Goal: Communication & Community: Answer question/provide support

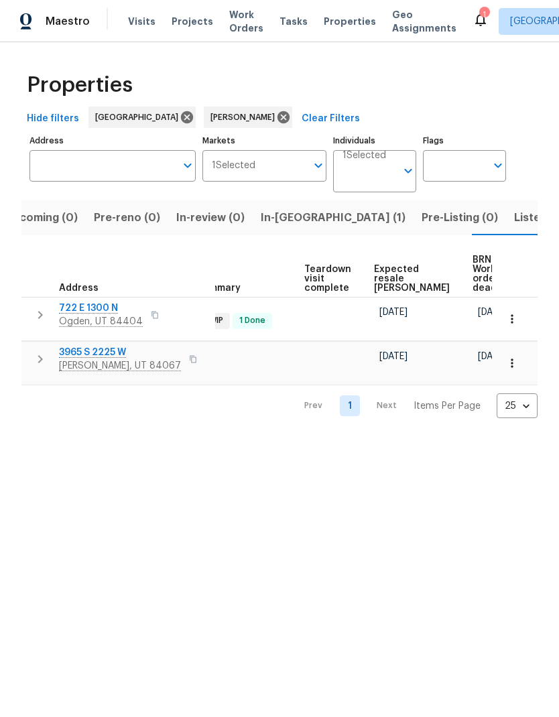
scroll to position [0, 265]
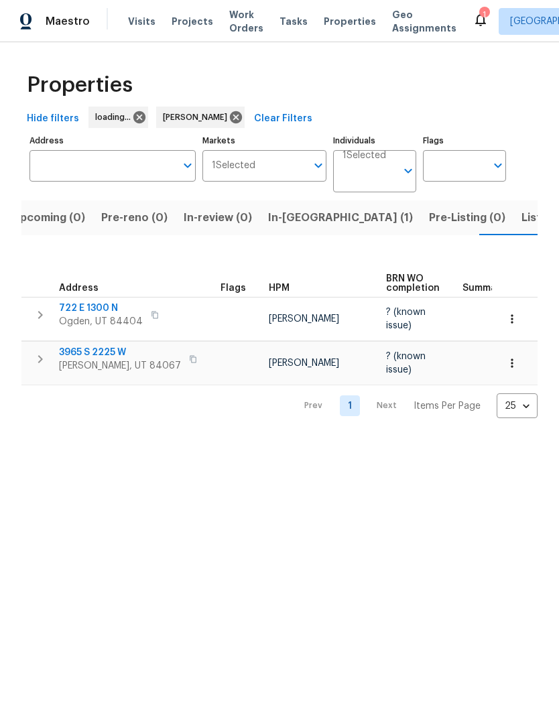
scroll to position [0, 25]
click at [475, 23] on icon at bounding box center [480, 19] width 11 height 13
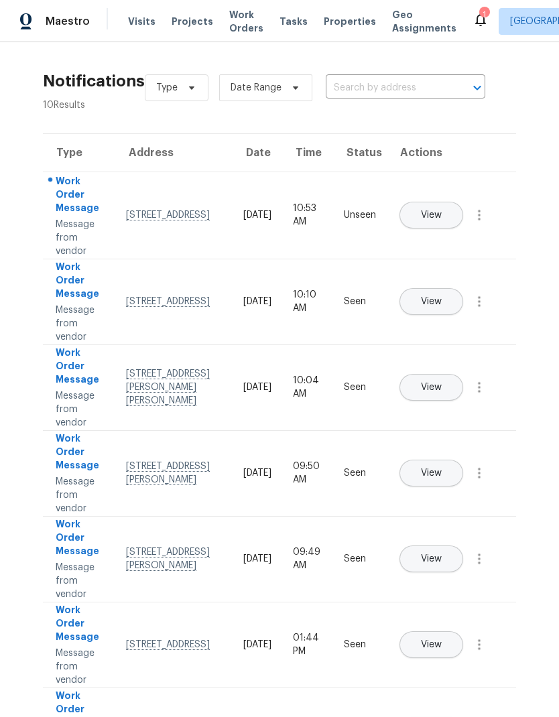
click at [442, 210] on span "View" at bounding box center [431, 215] width 21 height 10
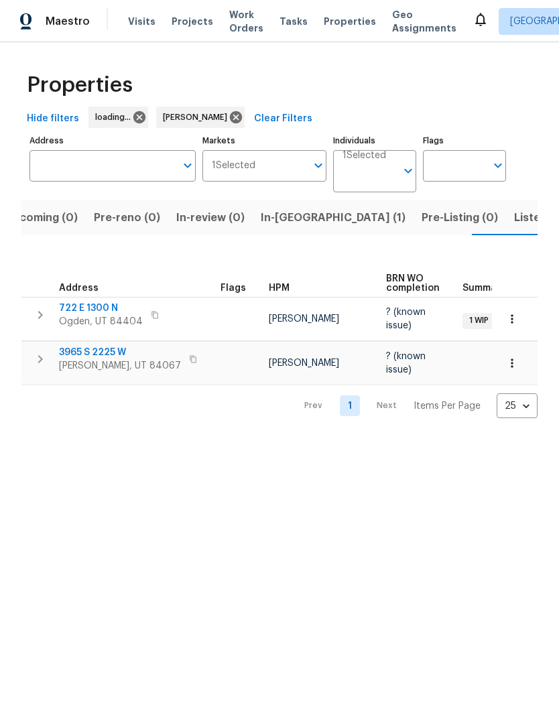
scroll to position [0, 25]
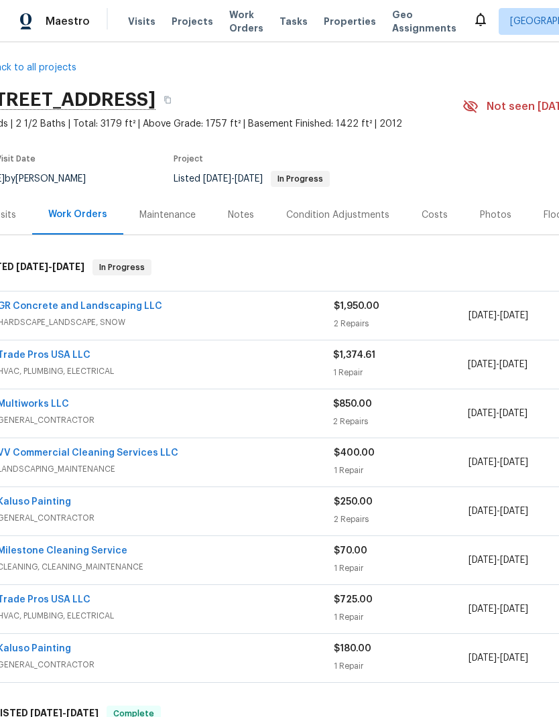
scroll to position [5, 11]
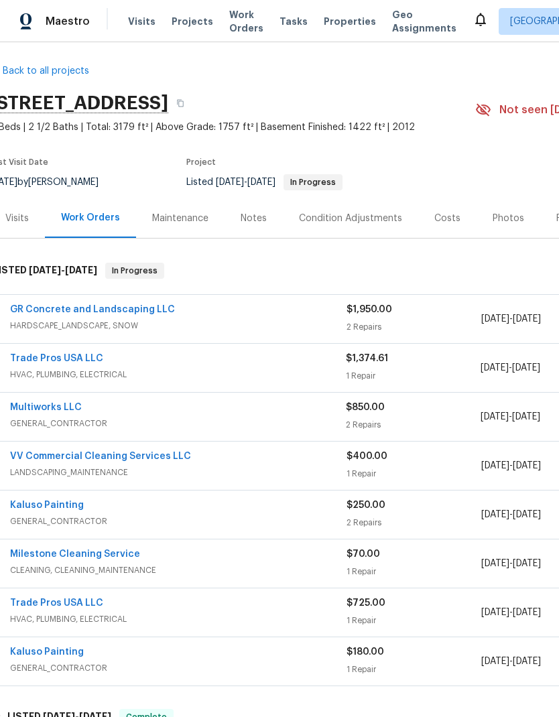
click at [81, 363] on link "Trade Pros USA LLC" at bounding box center [56, 358] width 93 height 9
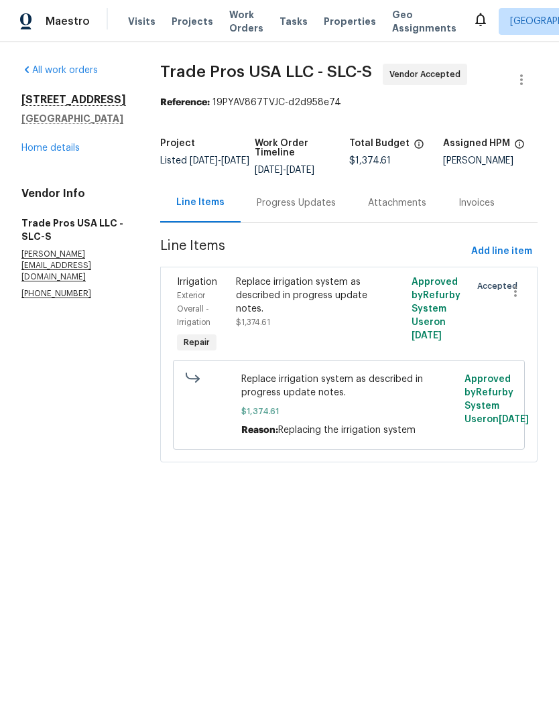
click at [310, 206] on div "Progress Updates" at bounding box center [296, 202] width 79 height 13
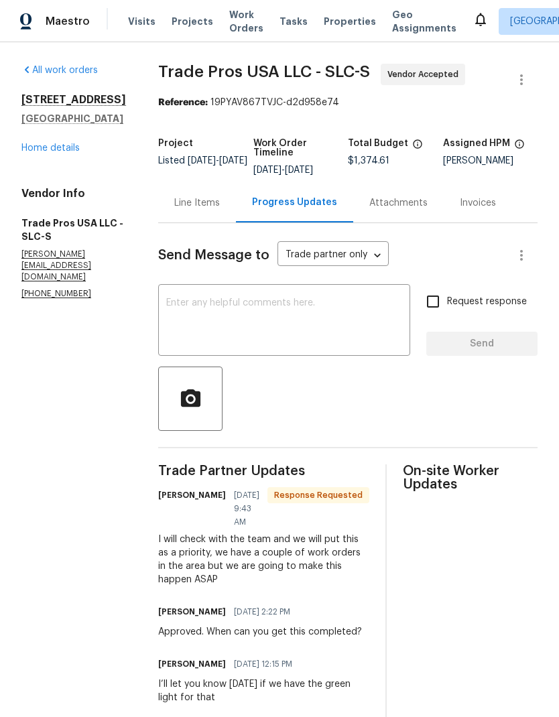
click at [323, 336] on textarea at bounding box center [284, 321] width 236 height 47
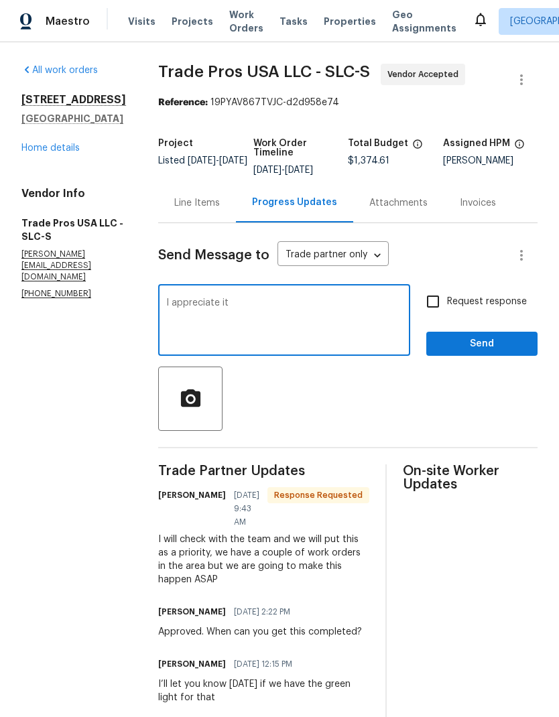
type textarea "I appreciate it"
click at [497, 347] on span "Send" at bounding box center [482, 344] width 90 height 17
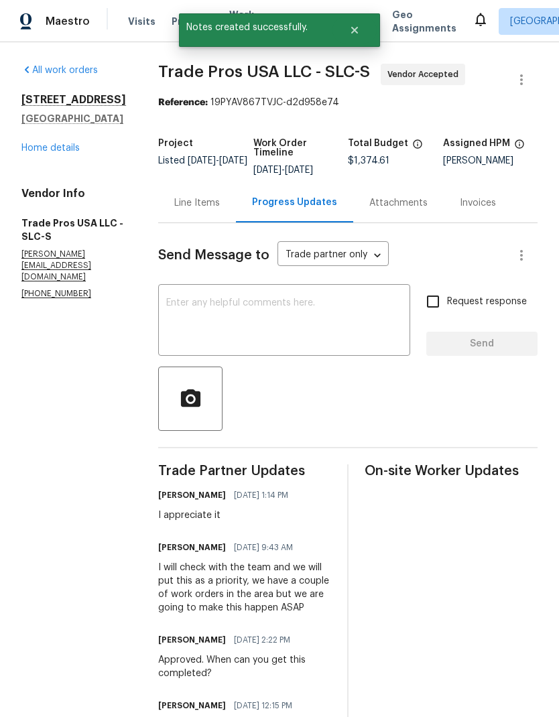
click at [64, 153] on link "Home details" at bounding box center [50, 147] width 58 height 9
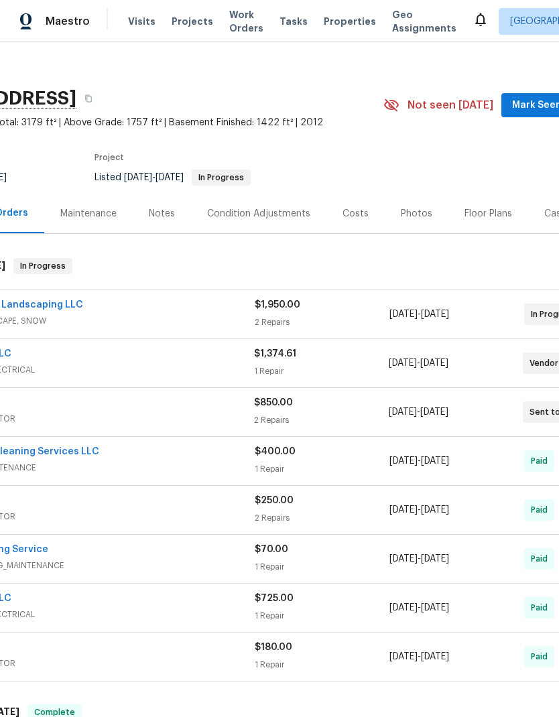
scroll to position [8, 92]
